Goal: Transaction & Acquisition: Purchase product/service

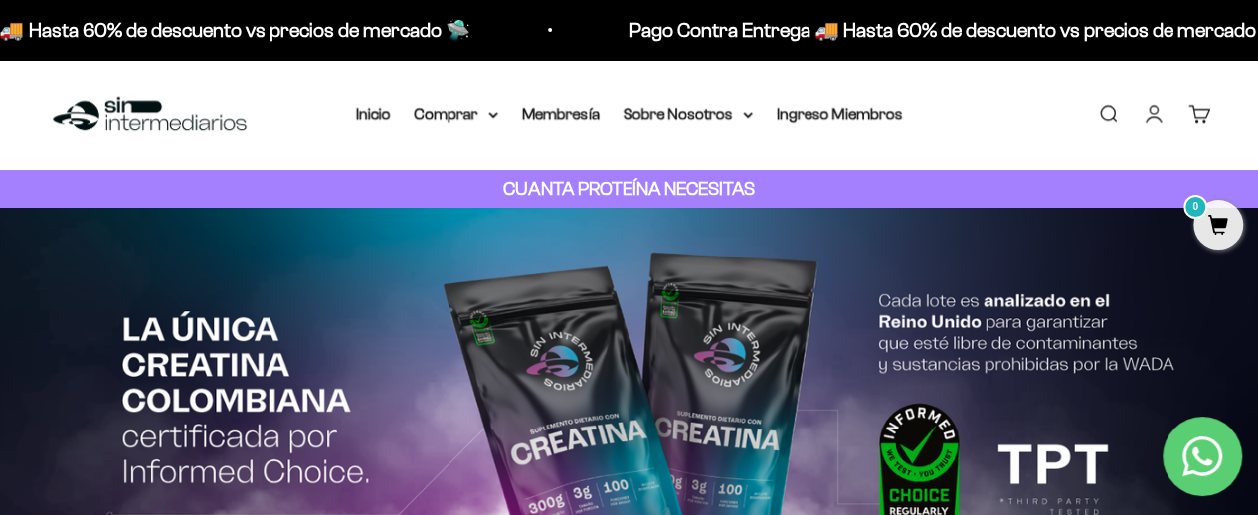
click at [1099, 103] on link "Buscar" at bounding box center [1108, 114] width 22 height 22
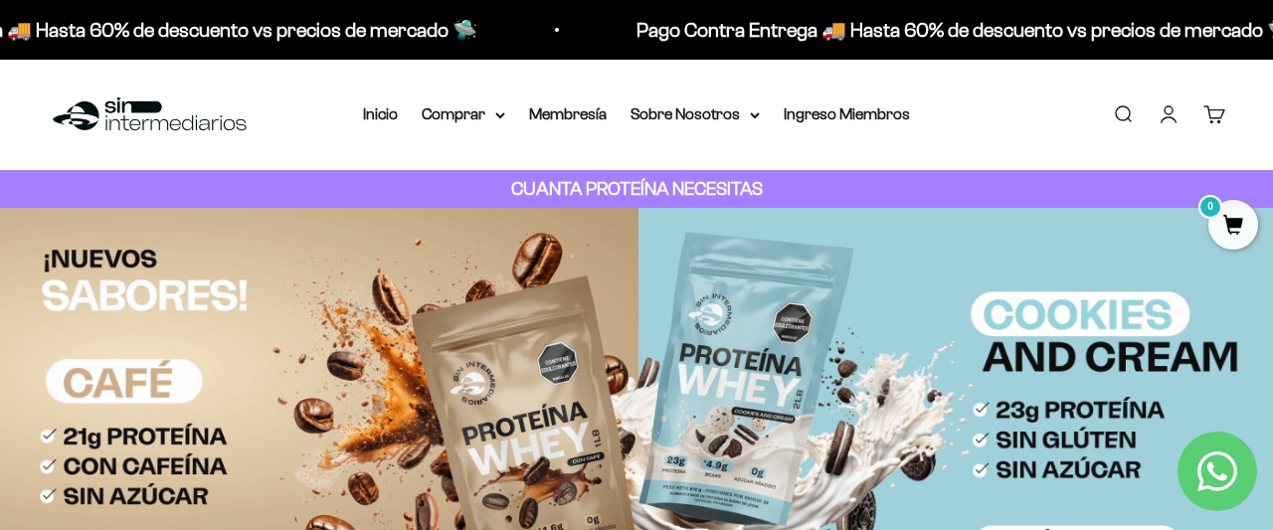
type input "vegana"
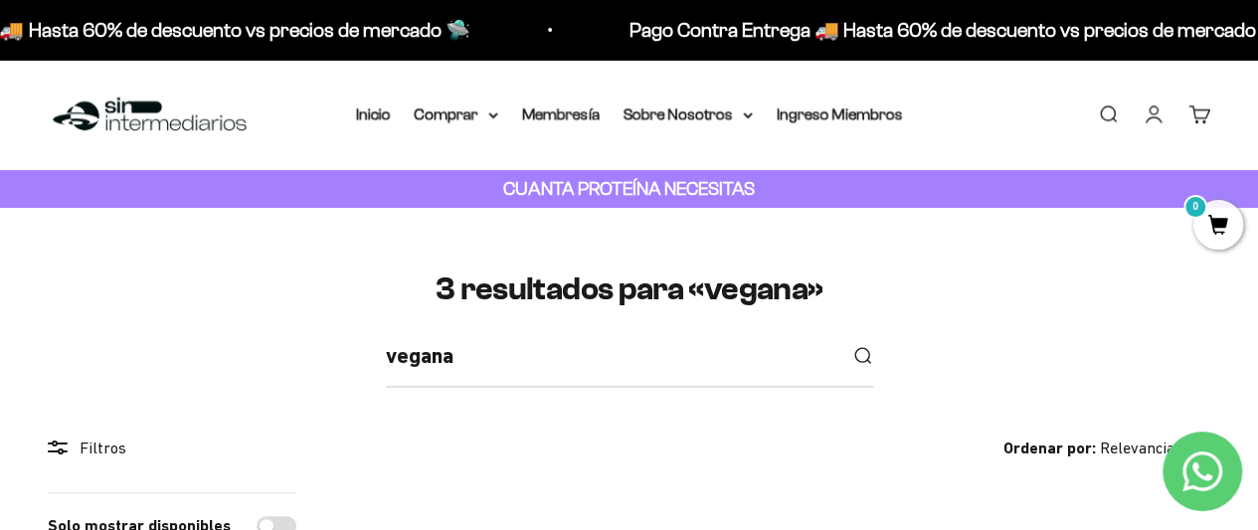
drag, startPoint x: 1259, startPoint y: 61, endPoint x: 857, endPoint y: 306, distance: 470.8
click at [857, 306] on h1 "3 resultados para «vegana»" at bounding box center [629, 288] width 1162 height 35
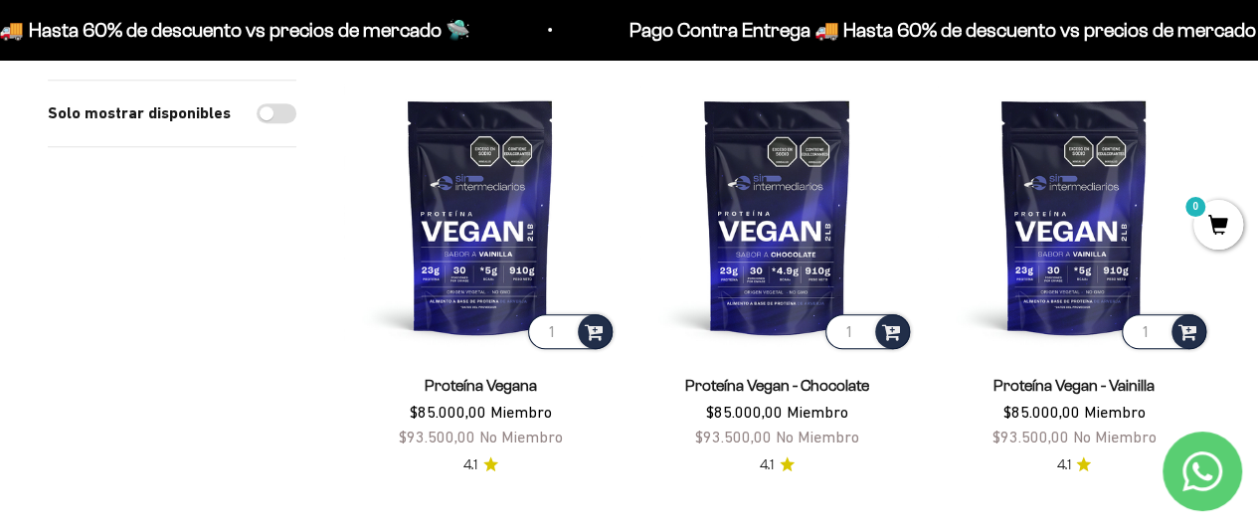
scroll to position [422, 0]
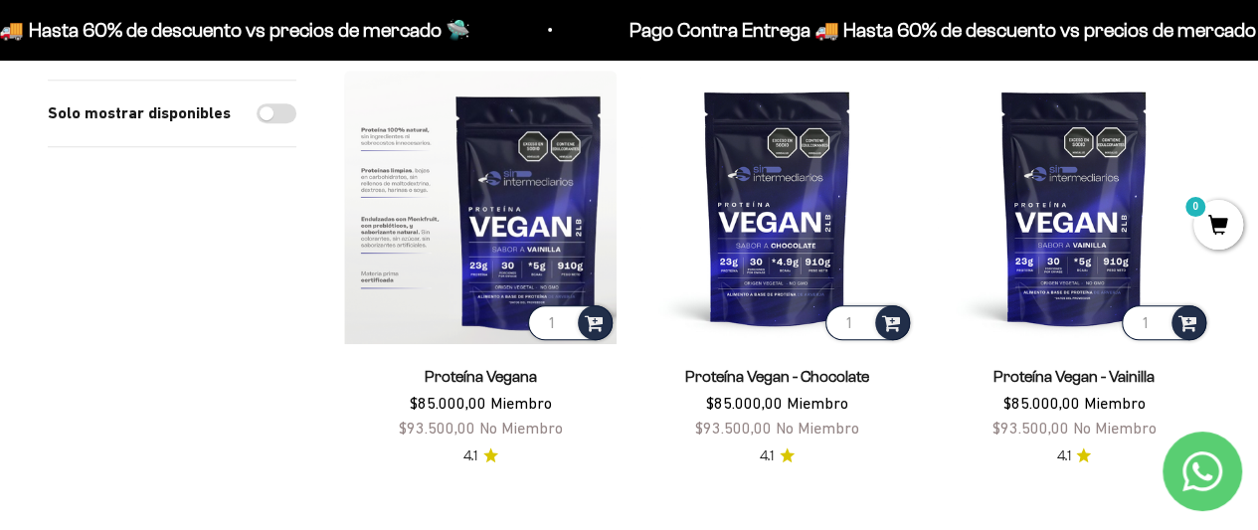
click at [502, 251] on img at bounding box center [480, 207] width 272 height 272
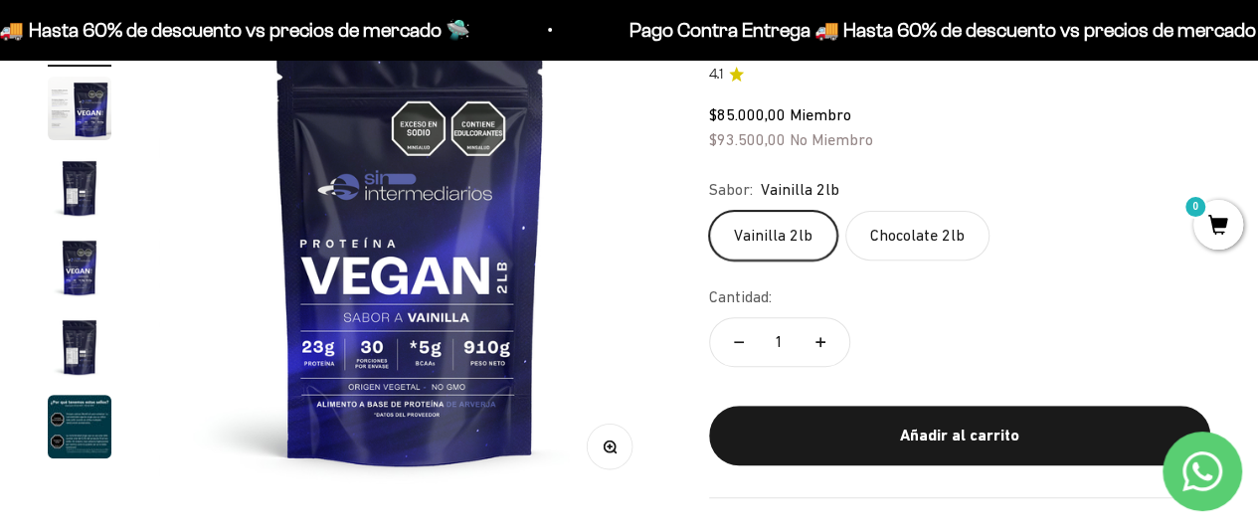
scroll to position [236, 0]
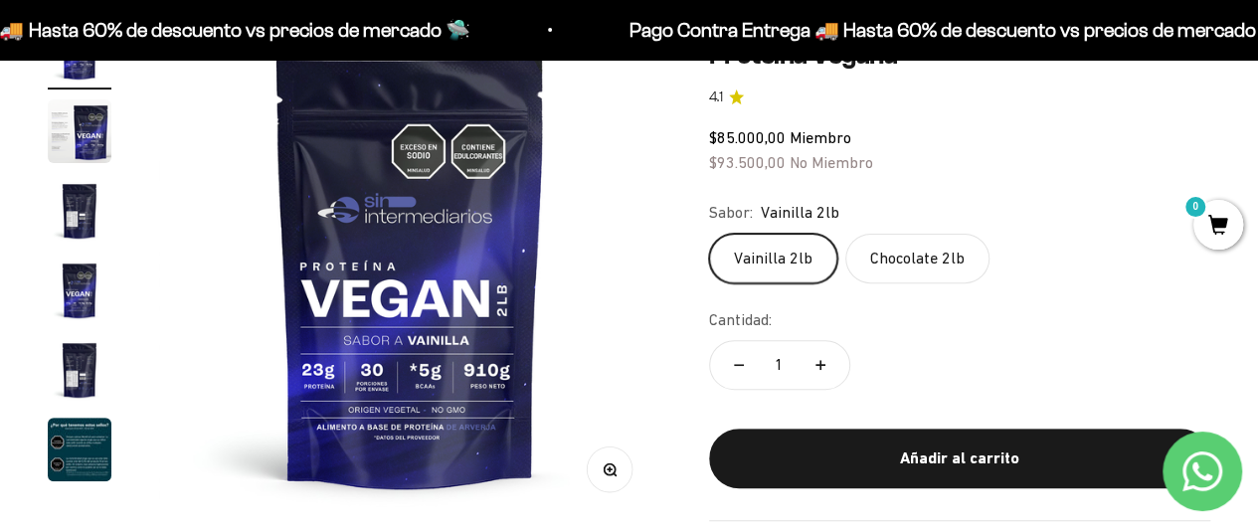
click at [81, 227] on img "Ir al artículo 3" at bounding box center [80, 211] width 64 height 64
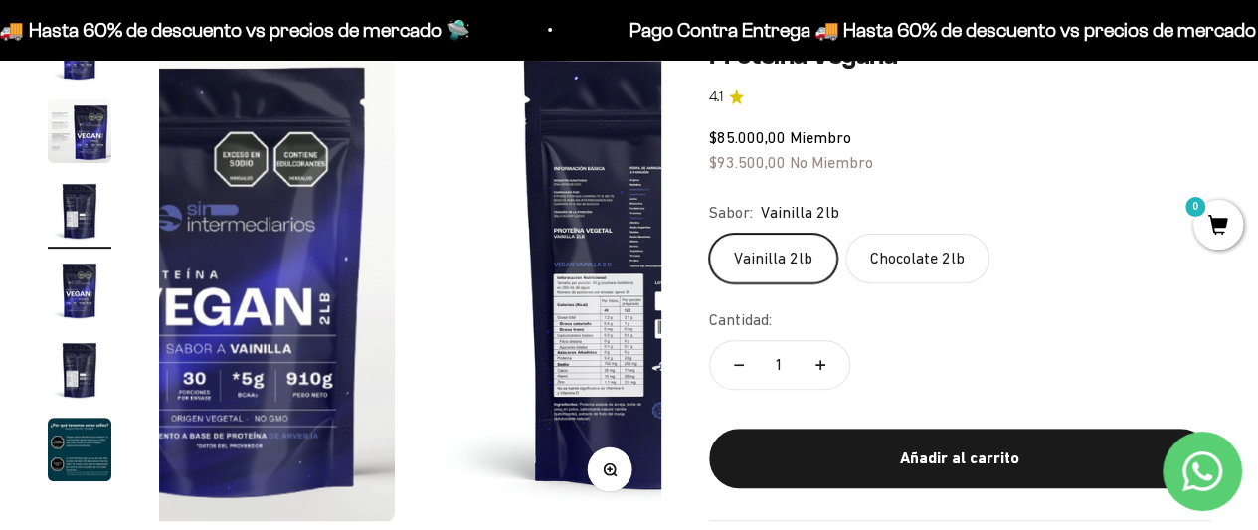
scroll to position [0, 1026]
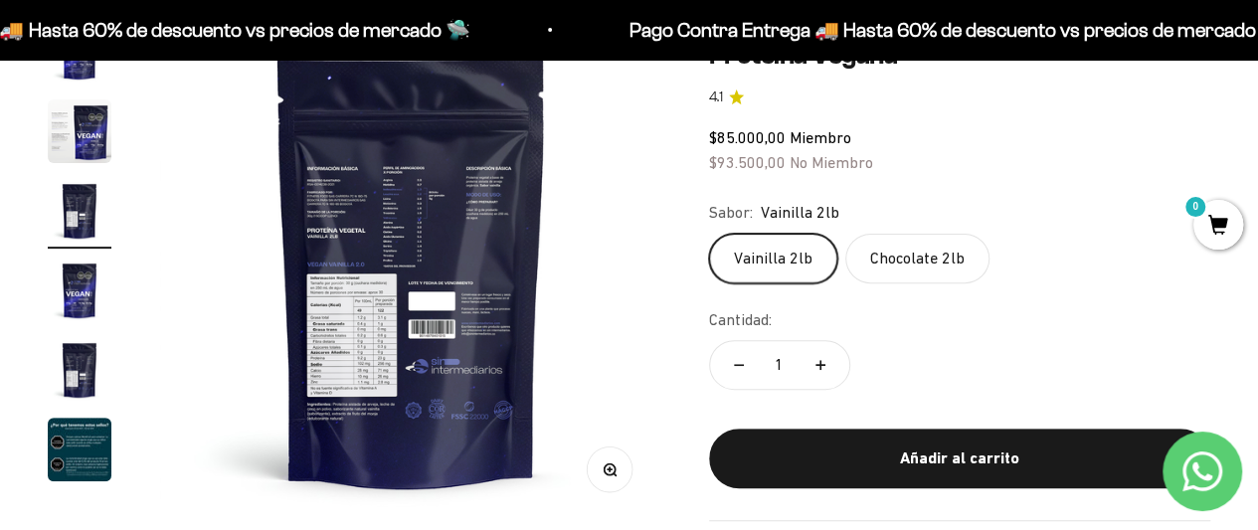
click at [606, 473] on circle "button" at bounding box center [608, 468] width 11 height 11
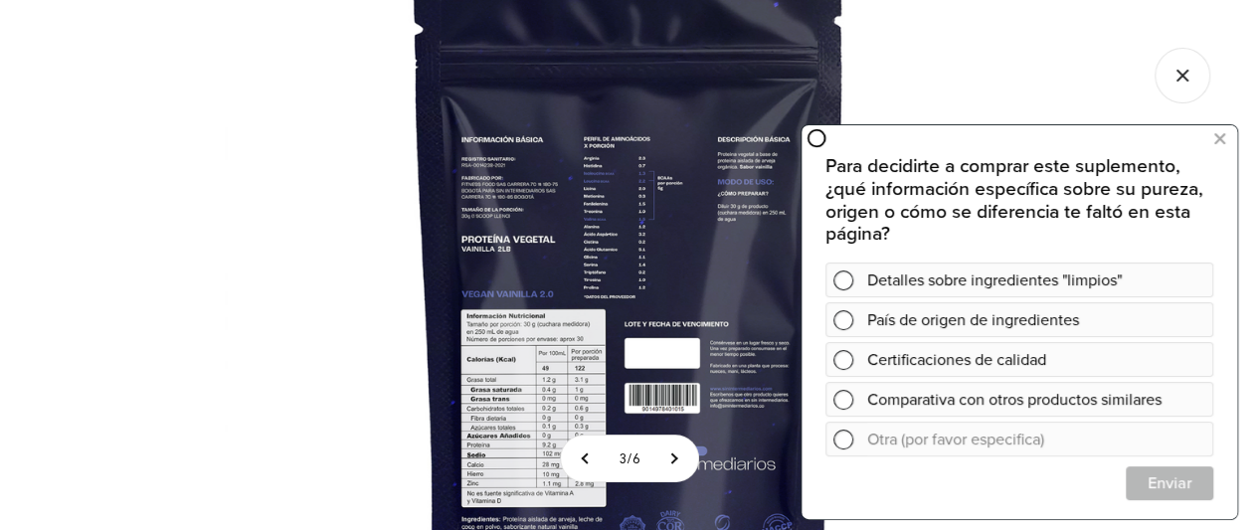
click at [1177, 86] on icon "Cerrar galería" at bounding box center [1182, 76] width 56 height 56
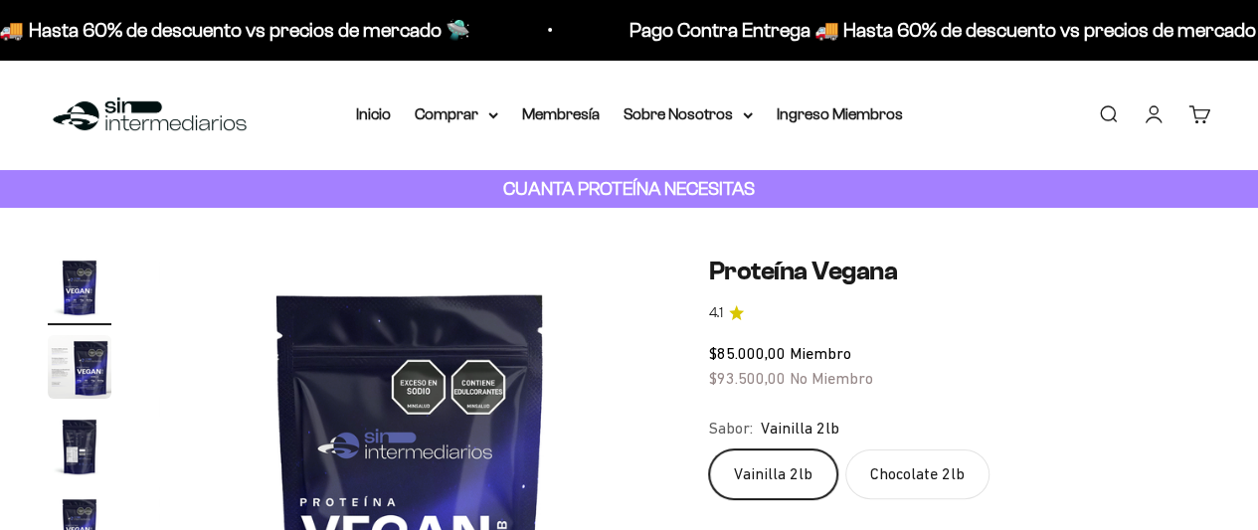
drag, startPoint x: 1260, startPoint y: 47, endPoint x: 78, endPoint y: 451, distance: 1249.4
click at [78, 451] on img "Ir al artículo 3" at bounding box center [80, 447] width 64 height 64
